Goal: Find specific page/section: Find specific page/section

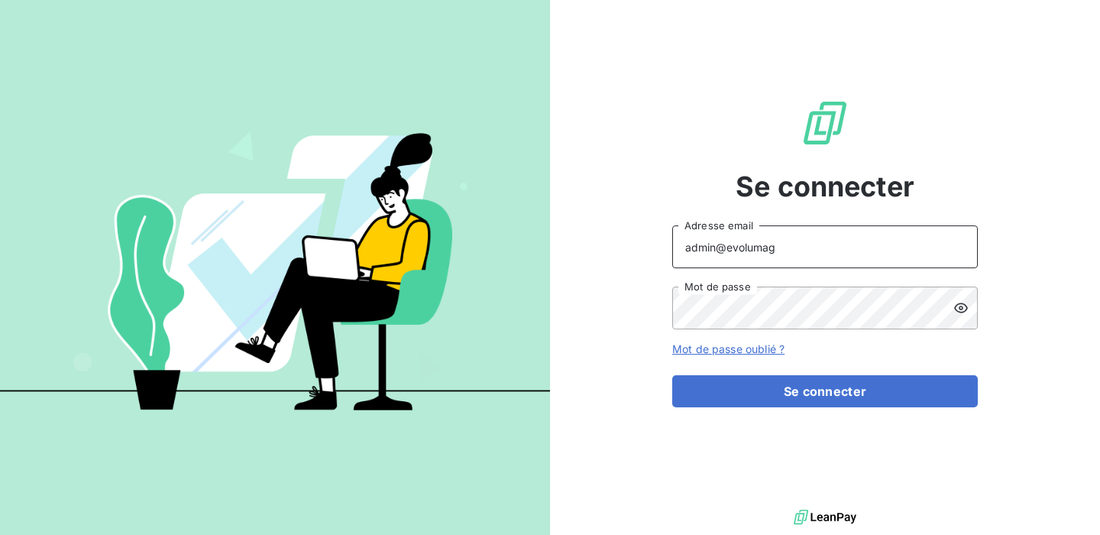
click at [798, 260] on input "admin@evolumag" at bounding box center [825, 246] width 306 height 43
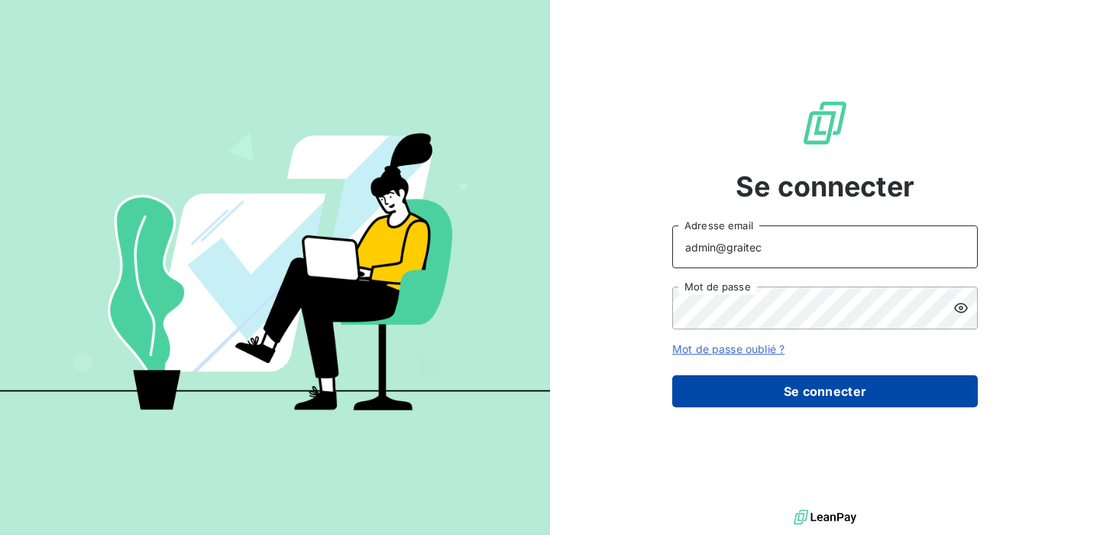
type input "admin@graitec"
click at [811, 389] on button "Se connecter" at bounding box center [825, 391] width 306 height 32
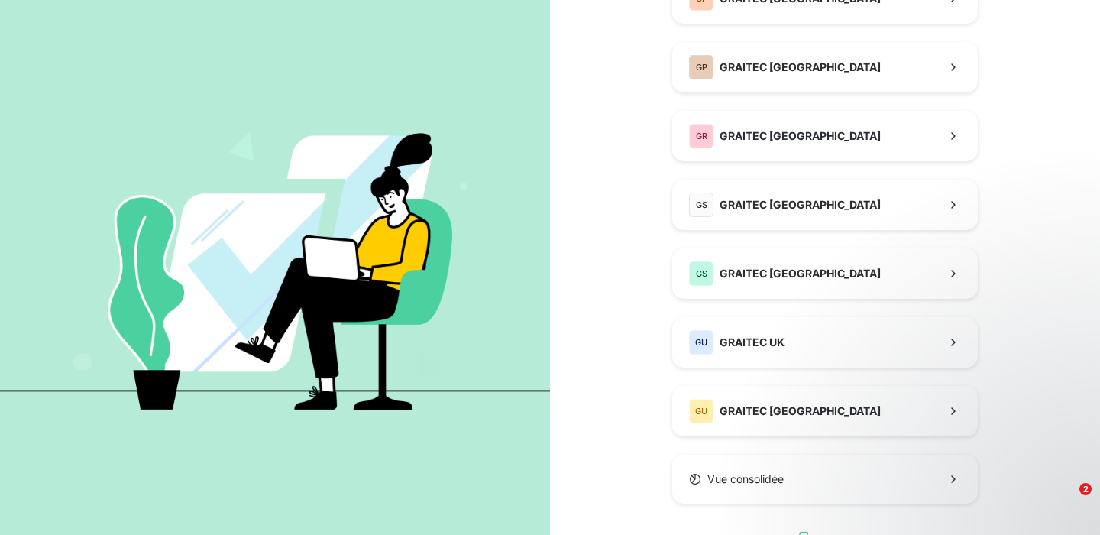
scroll to position [529, 0]
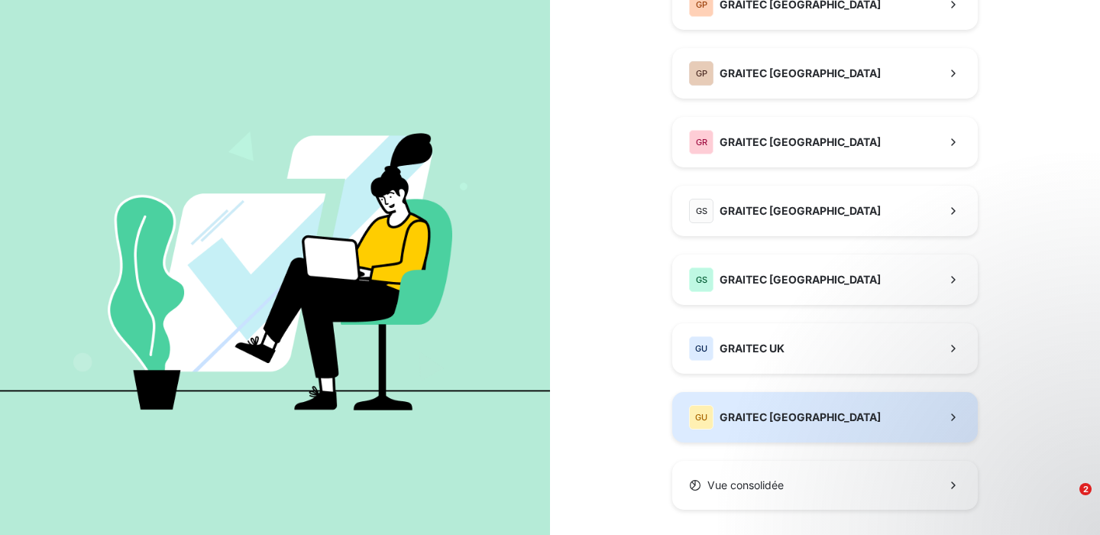
click at [762, 412] on span "GRAITEC [GEOGRAPHIC_DATA]" at bounding box center [800, 416] width 161 height 15
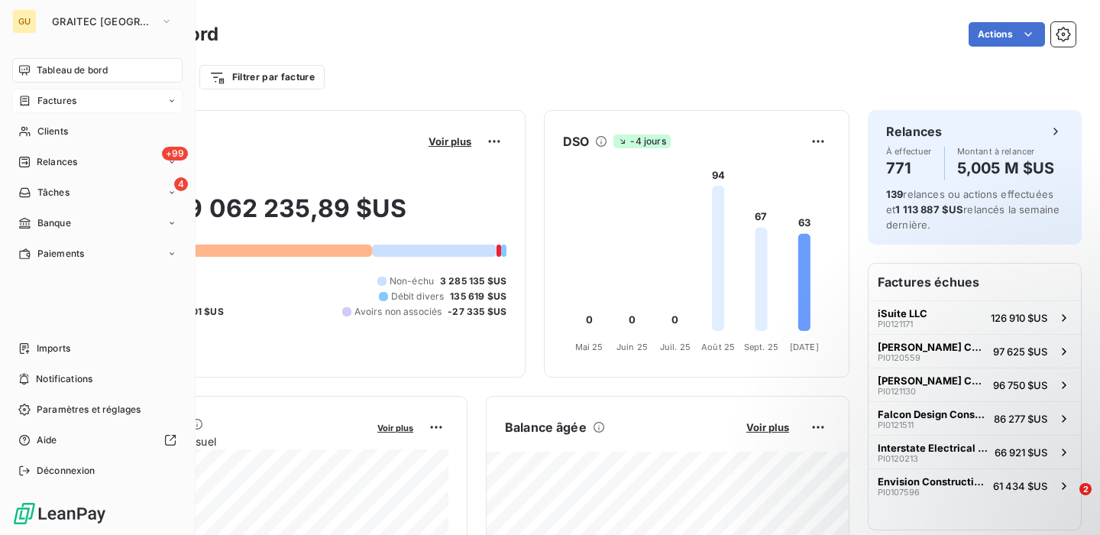
click at [63, 97] on span "Factures" at bounding box center [56, 101] width 39 height 14
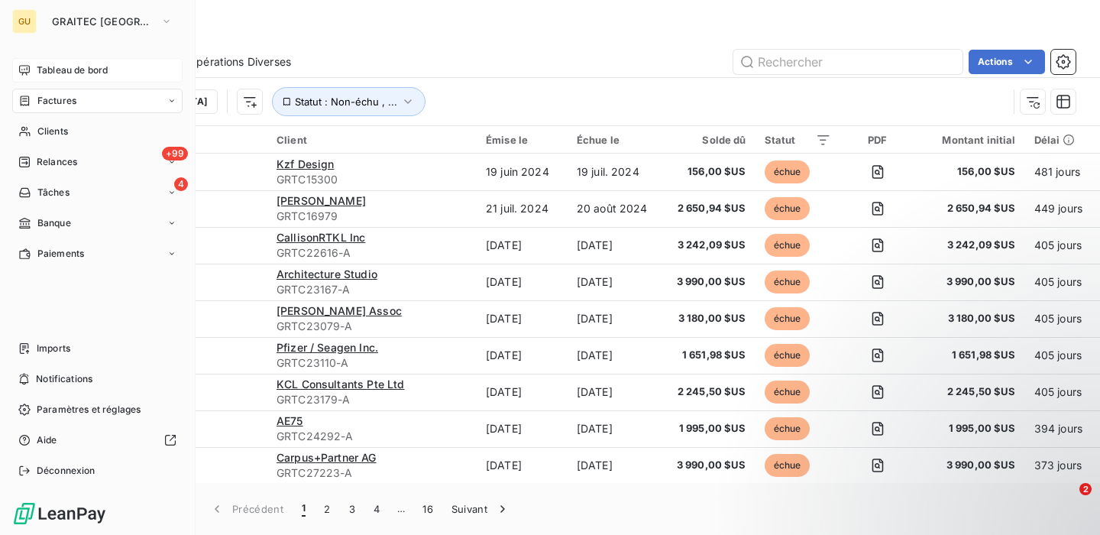
click at [48, 64] on span "Tableau de bord" at bounding box center [72, 70] width 71 height 14
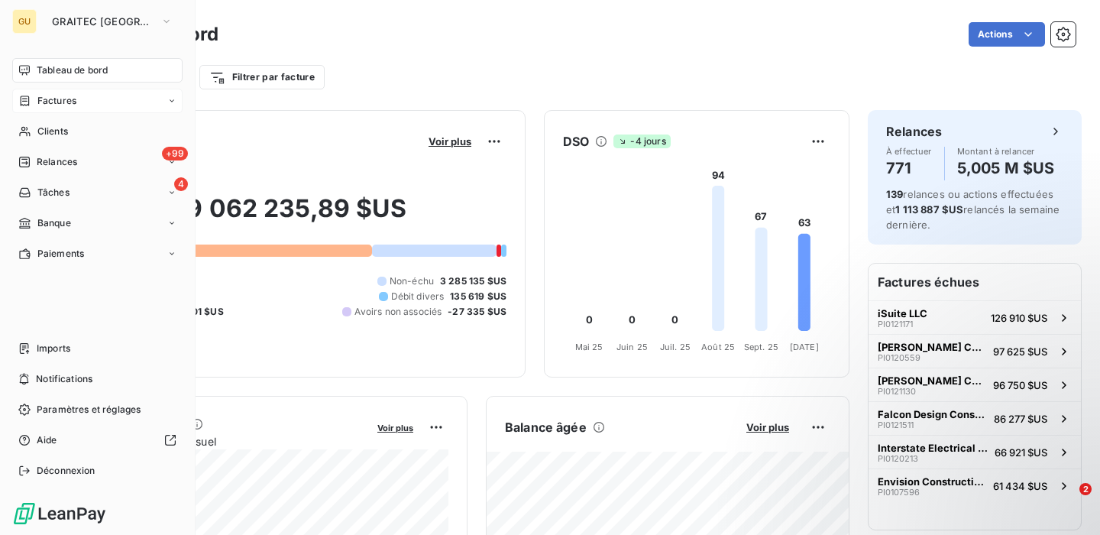
click at [60, 100] on span "Factures" at bounding box center [56, 101] width 39 height 14
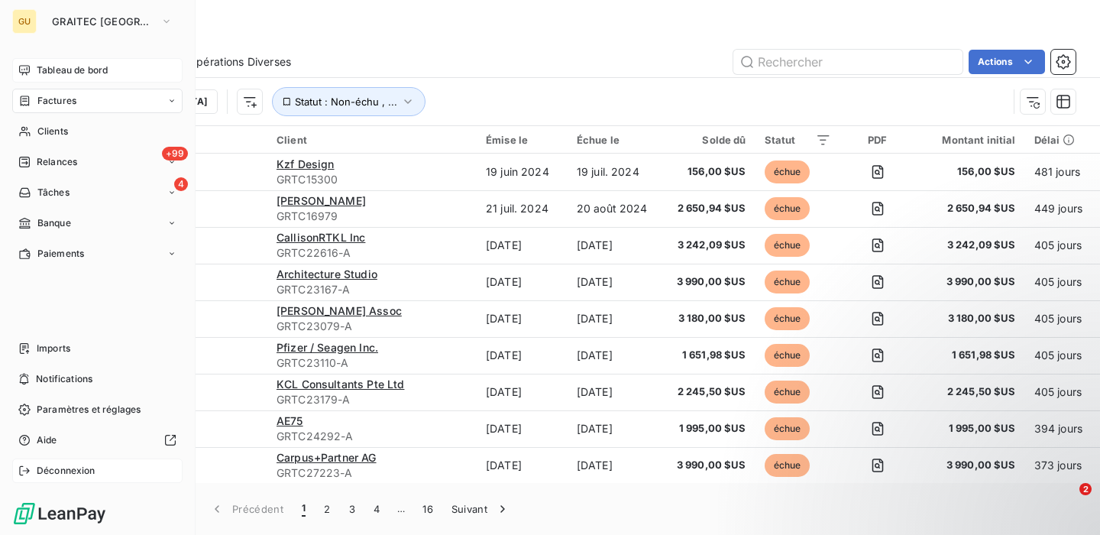
click at [42, 471] on span "Déconnexion" at bounding box center [66, 471] width 59 height 14
